Goal: Task Accomplishment & Management: Complete application form

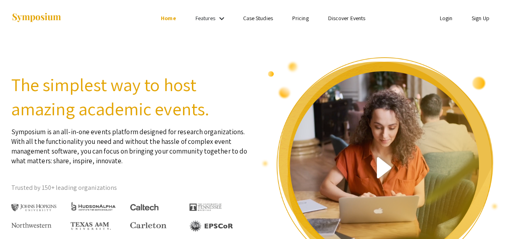
click at [482, 19] on link "Sign Up" at bounding box center [480, 18] width 18 height 7
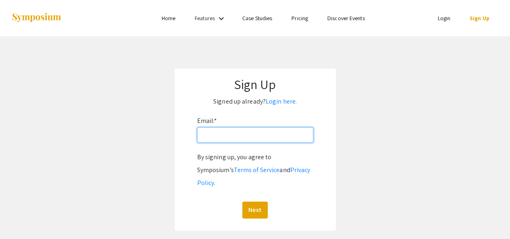
click at [213, 141] on input "Email: *" at bounding box center [255, 134] width 116 height 15
type input "[EMAIL_ADDRESS][PERSON_NAME][DOMAIN_NAME]"
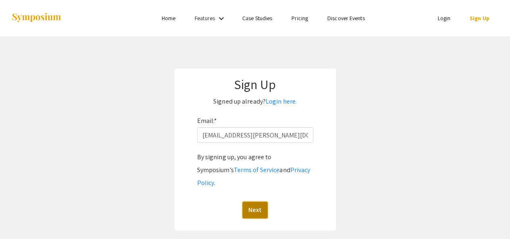
click at [251, 201] on button "Next" at bounding box center [254, 209] width 25 height 17
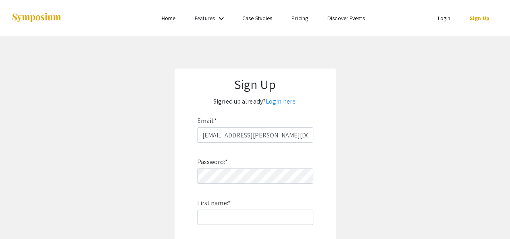
click at [208, 168] on label "Password: *" at bounding box center [212, 161] width 31 height 13
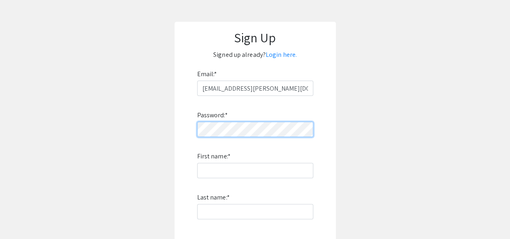
scroll to position [48, 0]
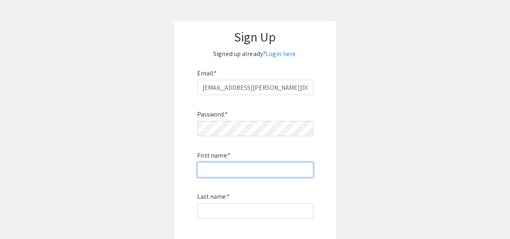
click at [208, 168] on input "First name: *" at bounding box center [255, 169] width 116 height 15
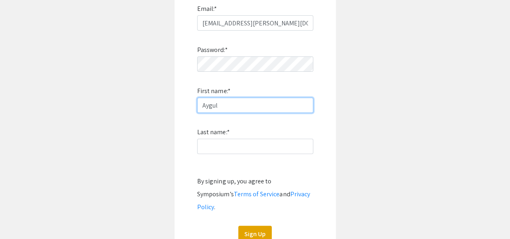
type input "Aygul"
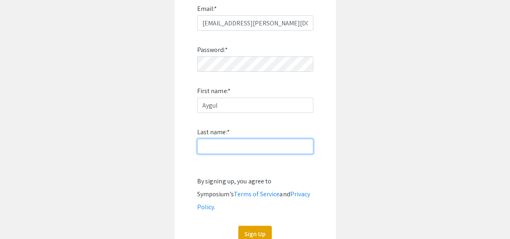
click at [218, 149] on input "Last name: *" at bounding box center [255, 146] width 116 height 15
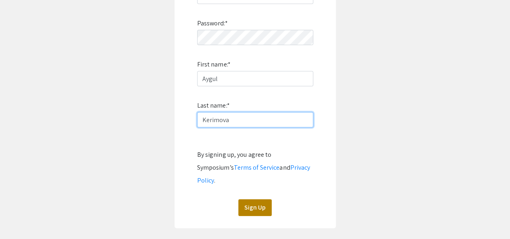
type input "Kerimova"
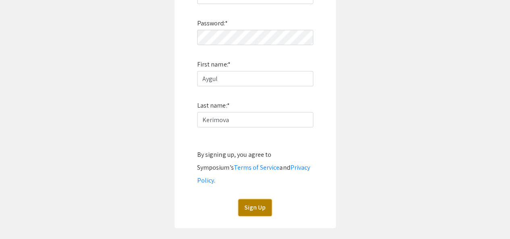
click at [266, 199] on button "Sign Up" at bounding box center [254, 207] width 33 height 17
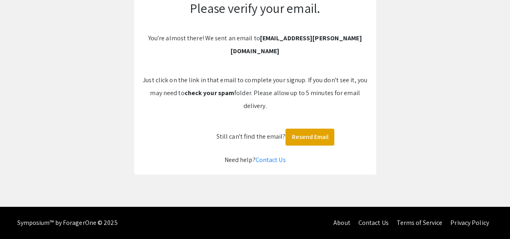
scroll to position [63, 0]
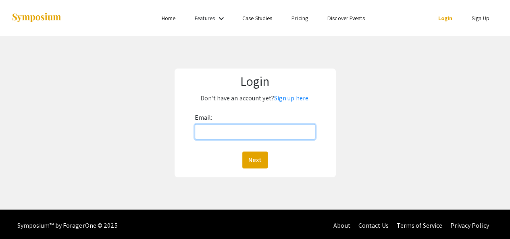
click at [216, 131] on input "Email:" at bounding box center [255, 131] width 121 height 15
type input "[EMAIL_ADDRESS][PERSON_NAME][DOMAIN_NAME]"
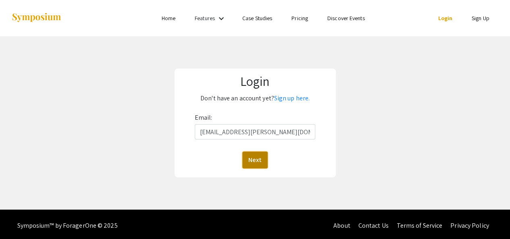
click at [252, 157] on button "Next" at bounding box center [254, 159] width 25 height 17
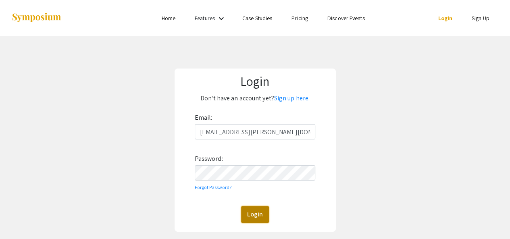
click at [255, 209] on button "Login" at bounding box center [255, 214] width 28 height 17
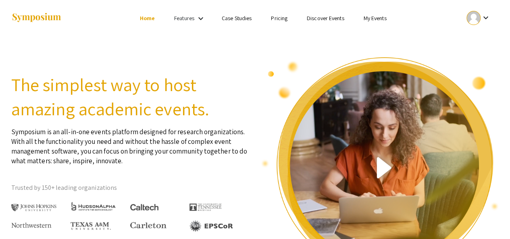
click at [313, 16] on link "Discover Events" at bounding box center [325, 18] width 37 height 7
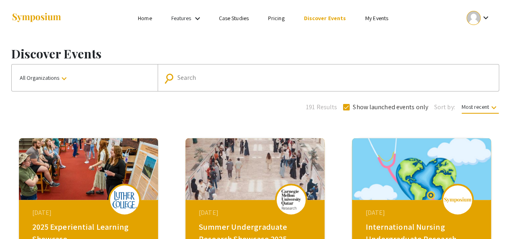
click at [240, 69] on mat-form-field "search Search" at bounding box center [328, 77] width 341 height 27
click at [206, 76] on input "Search" at bounding box center [332, 77] width 310 height 7
paste input "‘Summer Undergraduate Research Showcase 2025"
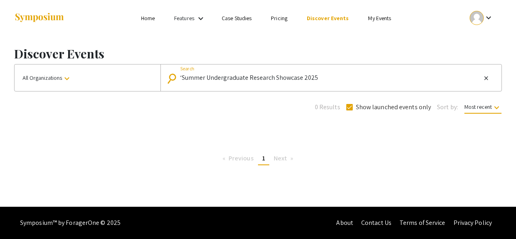
click at [182, 79] on input "‘Summer Undergraduate Research Showcase 2025" at bounding box center [330, 77] width 301 height 7
type input "Summer Undergraduate Research Showcase 2025"
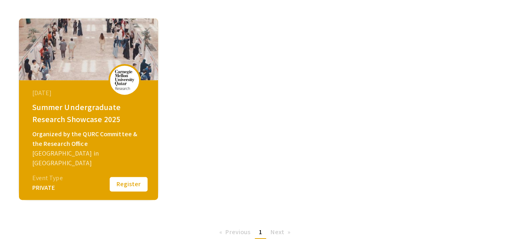
scroll to position [122, 0]
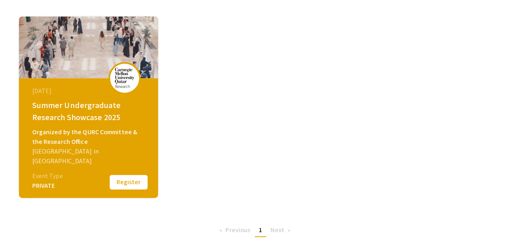
click at [125, 185] on button "Register" at bounding box center [128, 182] width 40 height 17
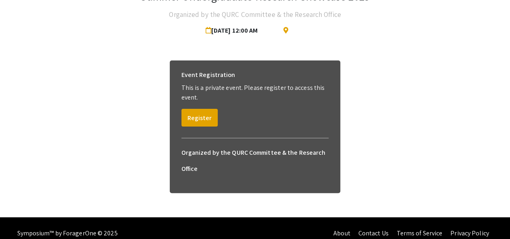
scroll to position [64, 0]
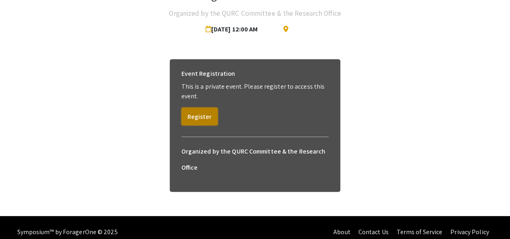
click at [201, 113] on button "Register" at bounding box center [199, 117] width 36 height 18
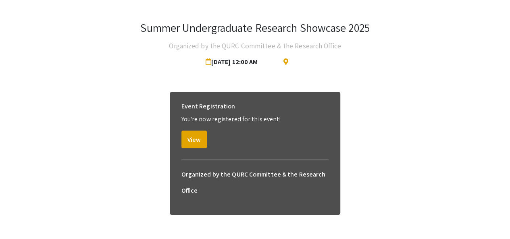
scroll to position [32, 0]
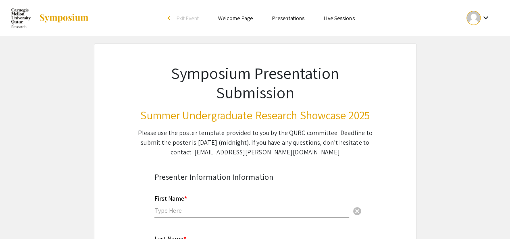
scroll to position [73, 0]
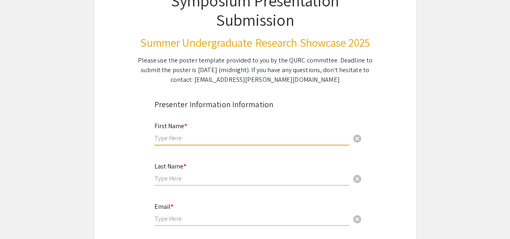
click at [175, 135] on input "text" at bounding box center [251, 138] width 195 height 8
type input "Aygul"
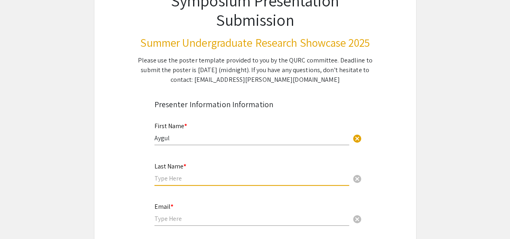
click at [177, 182] on input "text" at bounding box center [251, 178] width 195 height 8
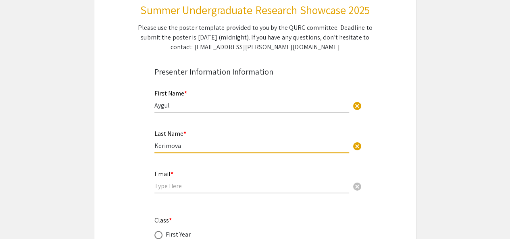
scroll to position [107, 0]
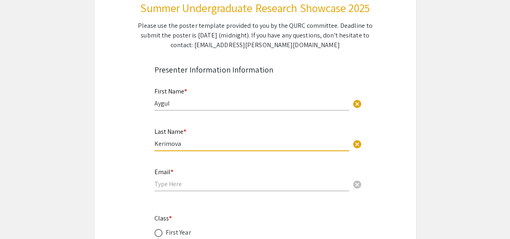
type input "Kerimova"
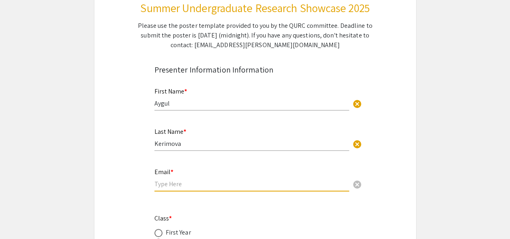
click at [168, 184] on input "email" at bounding box center [251, 184] width 195 height 8
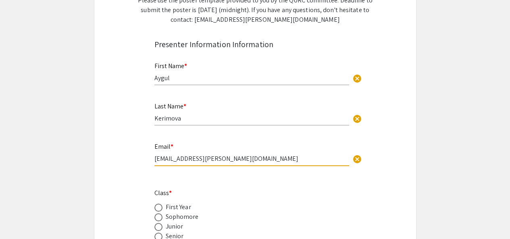
scroll to position [172, 0]
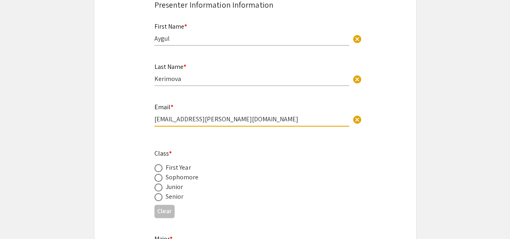
type input "[EMAIL_ADDRESS][PERSON_NAME][DOMAIN_NAME]"
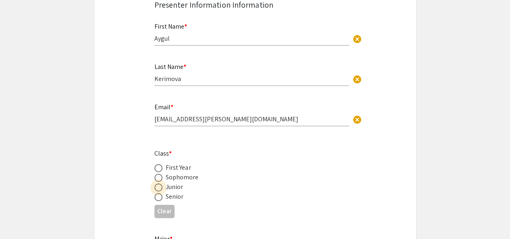
click at [163, 191] on label at bounding box center [159, 187] width 11 height 8
click at [162, 191] on input "radio" at bounding box center [158, 187] width 8 height 8
radio input "true"
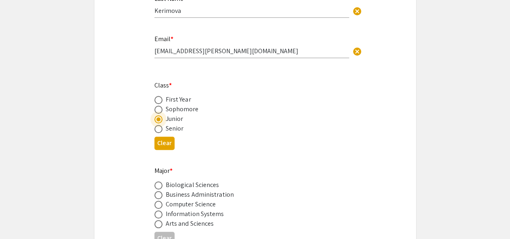
scroll to position [247, 0]
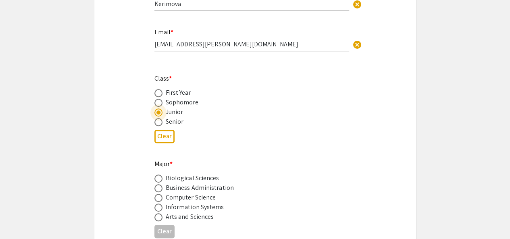
click at [160, 180] on span at bounding box center [158, 178] width 8 height 8
click at [160, 180] on input "radio" at bounding box center [158, 178] width 8 height 8
radio input "true"
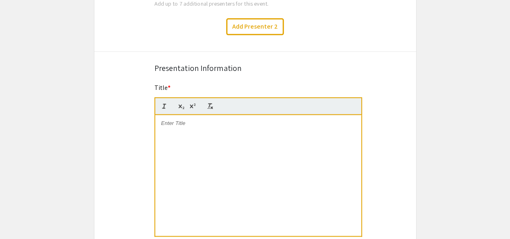
scroll to position [524, 0]
click at [186, 131] on div at bounding box center [258, 175] width 206 height 121
paste div
click at [194, 130] on strong "Validation of the Functional Role of Long Noncoding RNAs (lncRNAs) in Breast Ca…" at bounding box center [253, 126] width 184 height 13
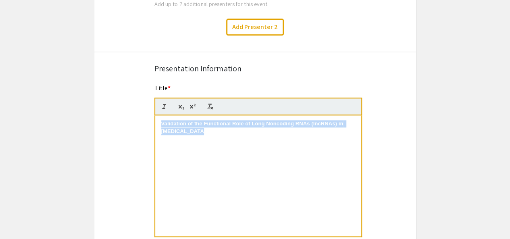
drag, startPoint x: 288, startPoint y: 129, endPoint x: 149, endPoint y: 109, distance: 141.3
click at [149, 109] on div "Title * Validation of the Functional Role of Long Noncoding RNAs (lncRNAs) in B…" at bounding box center [255, 165] width 214 height 165
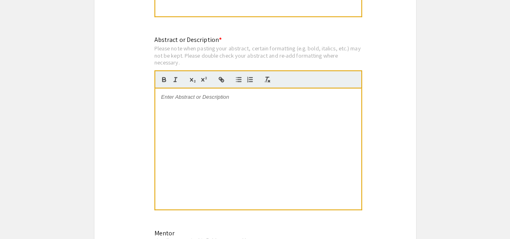
scroll to position [745, 0]
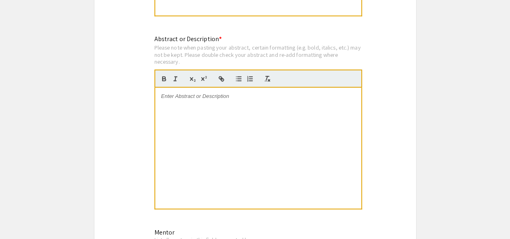
click at [185, 107] on div at bounding box center [258, 147] width 206 height 121
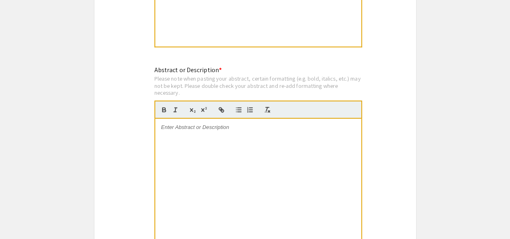
scroll to position [714, 0]
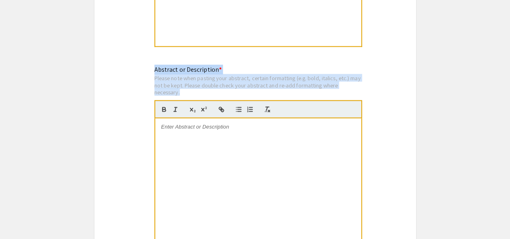
drag, startPoint x: 151, startPoint y: 70, endPoint x: 217, endPoint y: 93, distance: 69.2
click at [217, 93] on div "Abstract or Description * Please note when pasting your abstract, certain forma…" at bounding box center [255, 157] width 214 height 186
copy div "Abstract or Description * Please note when pasting your abstract, certain forma…"
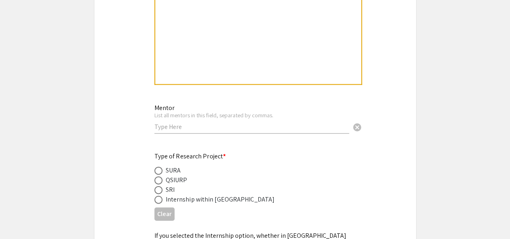
scroll to position [869, 0]
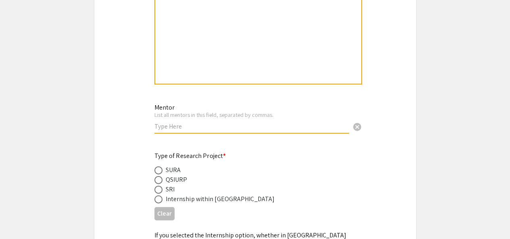
click at [159, 128] on input "text" at bounding box center [251, 126] width 195 height 8
type input "Vishnu Balaji, Hibah Shaath, Nehad Alajez"
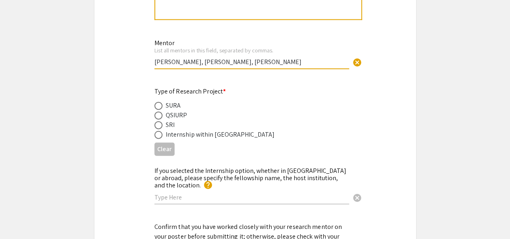
scroll to position [936, 0]
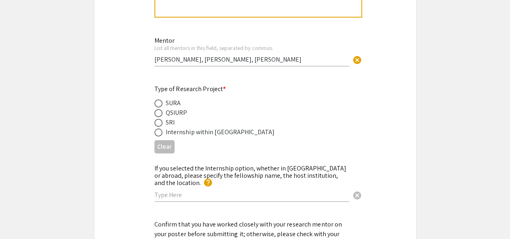
click at [239, 102] on div "SURA" at bounding box center [248, 103] width 189 height 10
click at [159, 133] on span at bounding box center [158, 133] width 8 height 8
click at [159, 133] on input "radio" at bounding box center [158, 133] width 8 height 8
radio input "true"
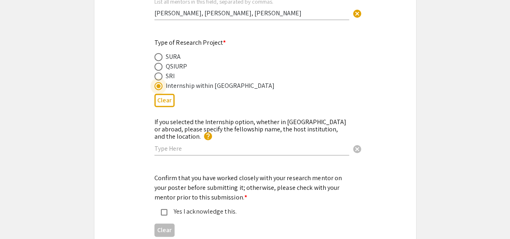
scroll to position [983, 0]
click at [188, 144] on input "text" at bounding box center [251, 148] width 195 height 8
type input "QBRI"
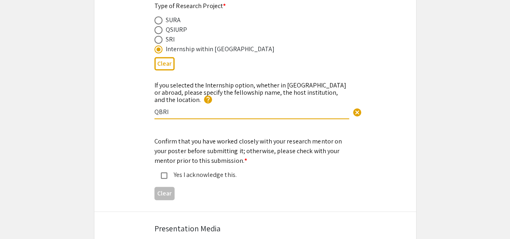
scroll to position [1020, 0]
click at [168, 170] on div "Yes I acknowledge this." at bounding box center [251, 175] width 169 height 10
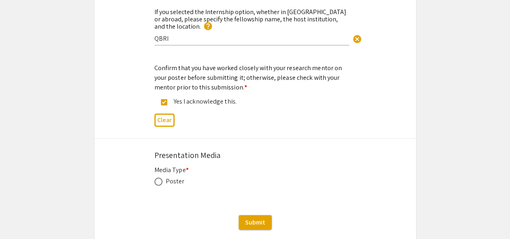
scroll to position [1093, 0]
click at [159, 178] on div "Media Type * Poster This field is required." at bounding box center [254, 179] width 201 height 31
click at [160, 177] on span at bounding box center [158, 181] width 8 height 8
click at [160, 177] on input "radio" at bounding box center [158, 181] width 8 height 8
radio input "true"
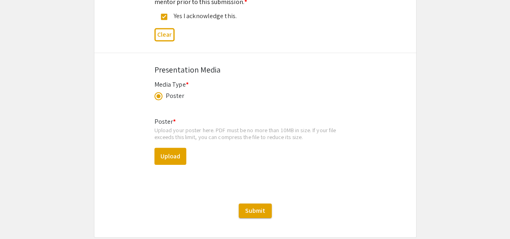
scroll to position [1178, 0]
click at [167, 149] on button "Upload" at bounding box center [170, 155] width 32 height 17
click at [176, 147] on button "Upload" at bounding box center [170, 155] width 32 height 17
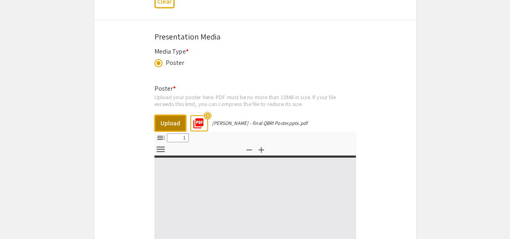
select select "custom"
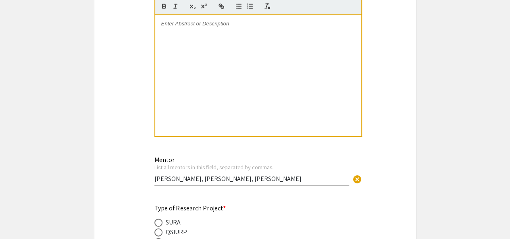
type input "0"
select select "custom"
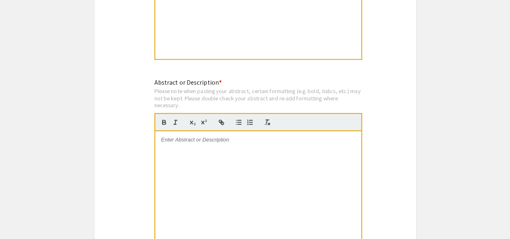
scroll to position [702, 0]
type input "1"
select select "auto"
click at [187, 95] on div "Please note when pasting your abstract, certain formatting (e.g. bold, italics,…" at bounding box center [257, 97] width 207 height 21
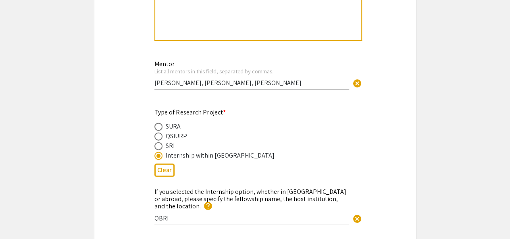
scroll to position [913, 0]
click at [203, 214] on input "QBRI" at bounding box center [251, 218] width 195 height 8
type input "QBRI (HBKU)"
click at [100, 188] on div "If you selected the Internship option, whether in Qatar or abroad, please speci…" at bounding box center [254, 210] width 321 height 48
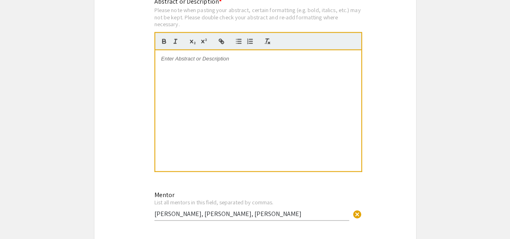
scroll to position [746, 0]
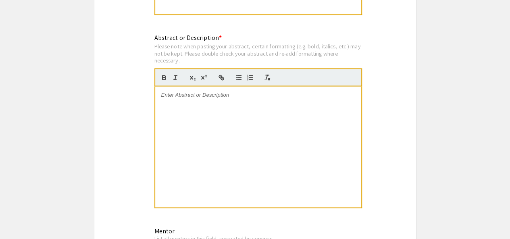
click at [240, 105] on div at bounding box center [258, 146] width 206 height 121
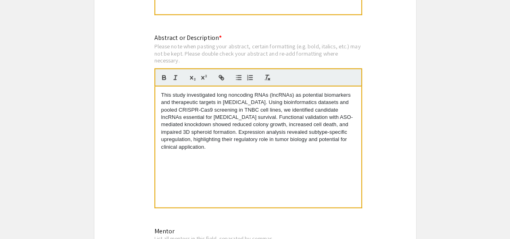
scroll to position [0, 0]
click at [481, 113] on app-submissions "Symposium Presentation Submission Summer Undergraduate Research Showcase 2025 P…" at bounding box center [255, 88] width 510 height 1583
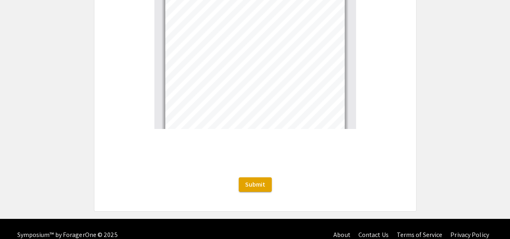
scroll to position [1419, 0]
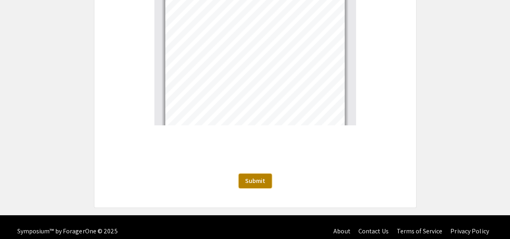
click at [256, 176] on span "Submit" at bounding box center [255, 180] width 20 height 8
